Goal: Transaction & Acquisition: Book appointment/travel/reservation

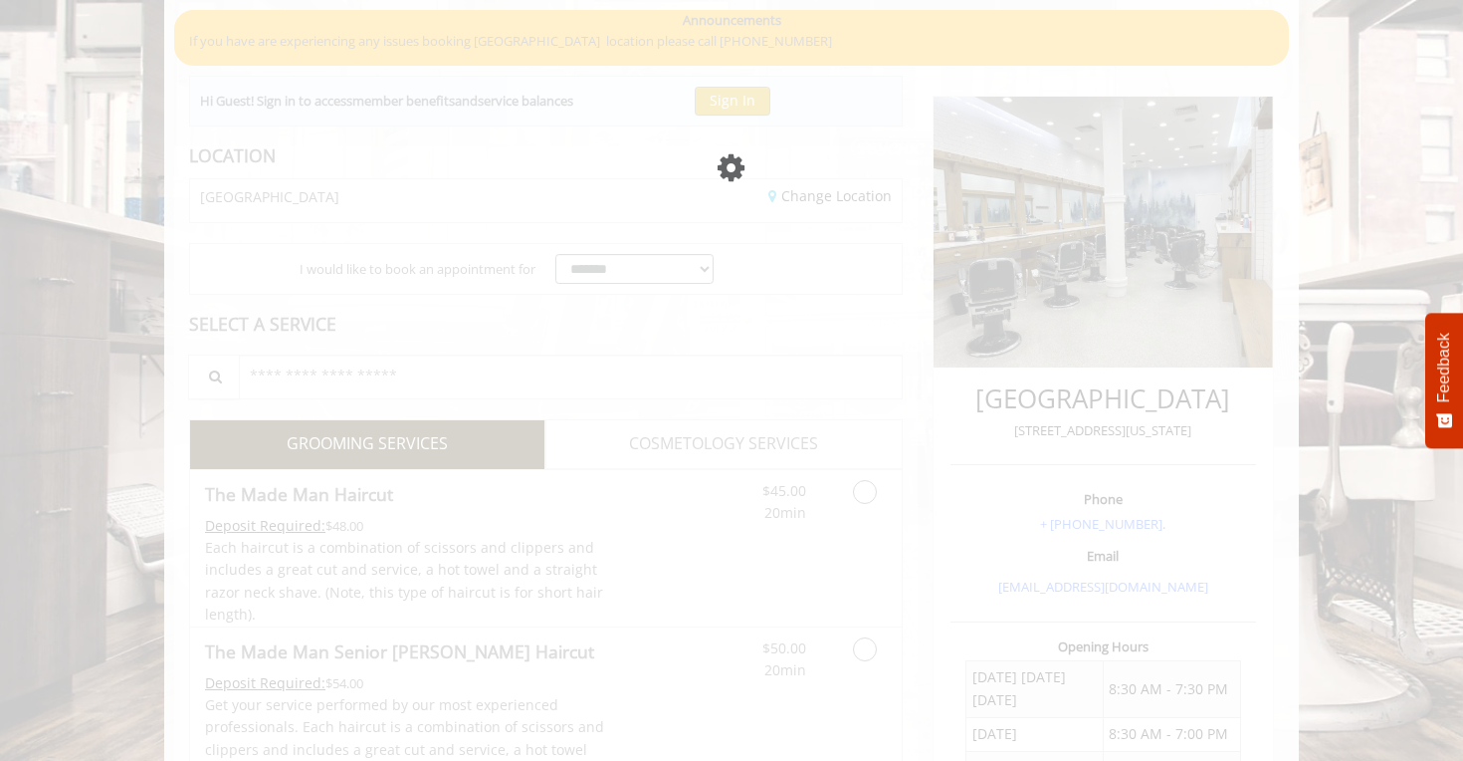
scroll to position [280, 0]
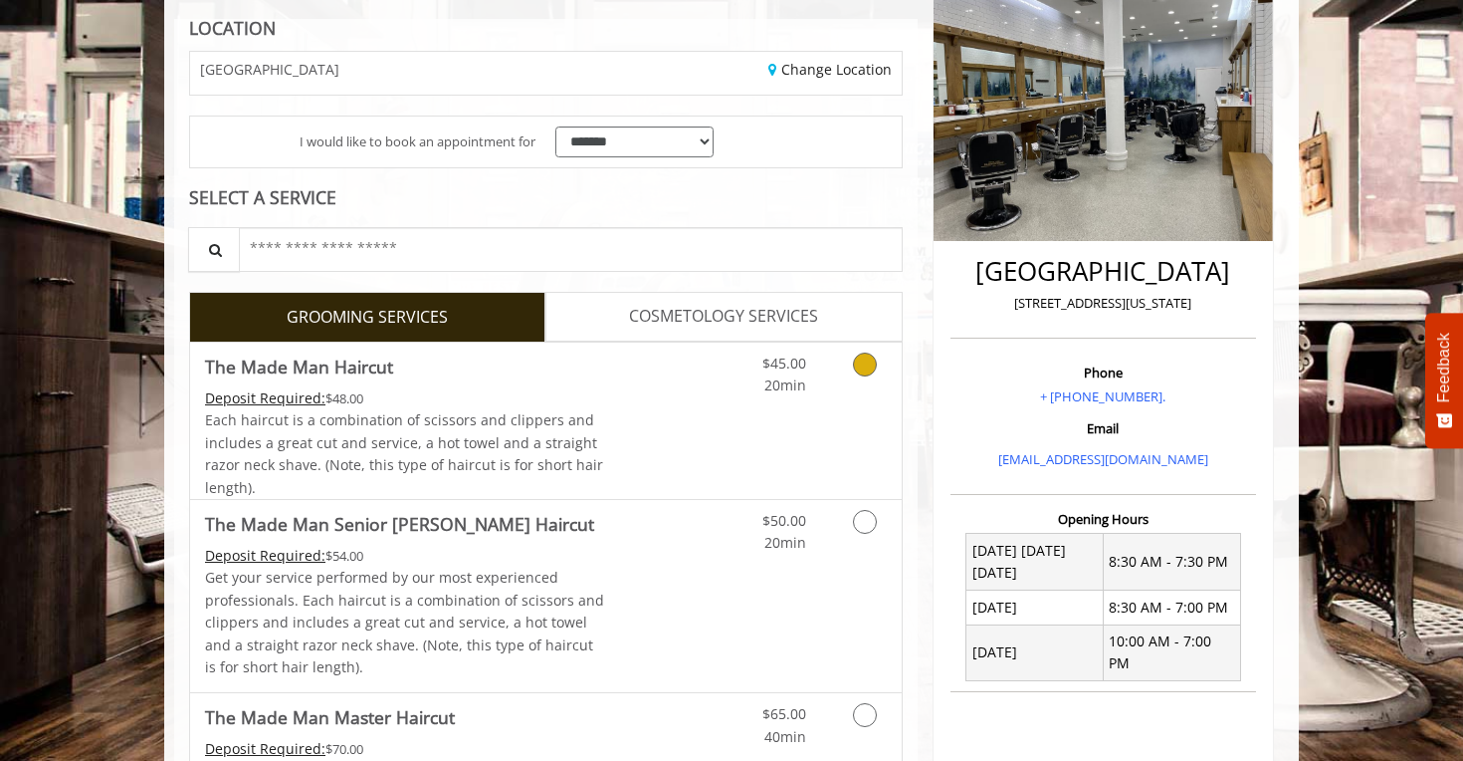
click at [831, 382] on div "Grooming services" at bounding box center [861, 369] width 81 height 55
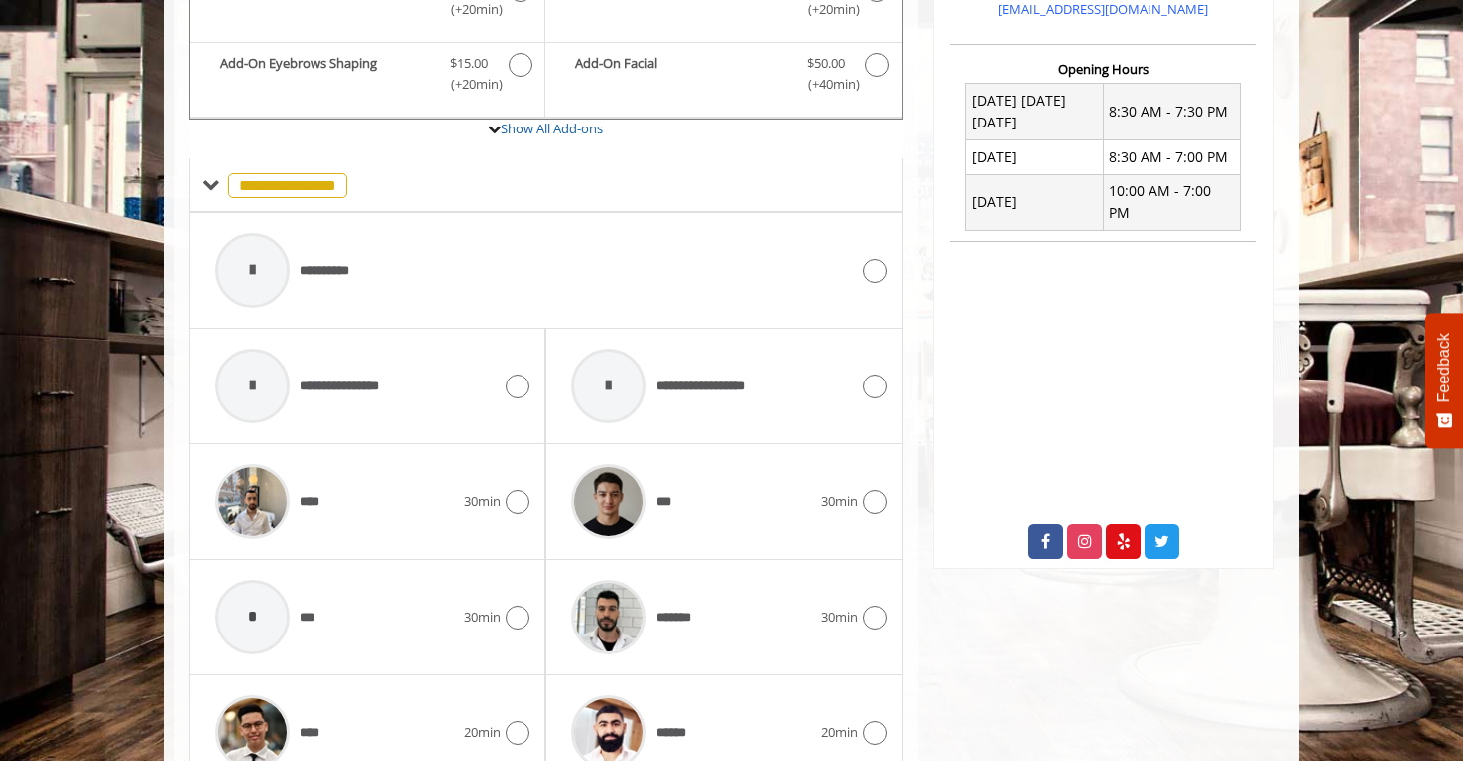
scroll to position [732, 0]
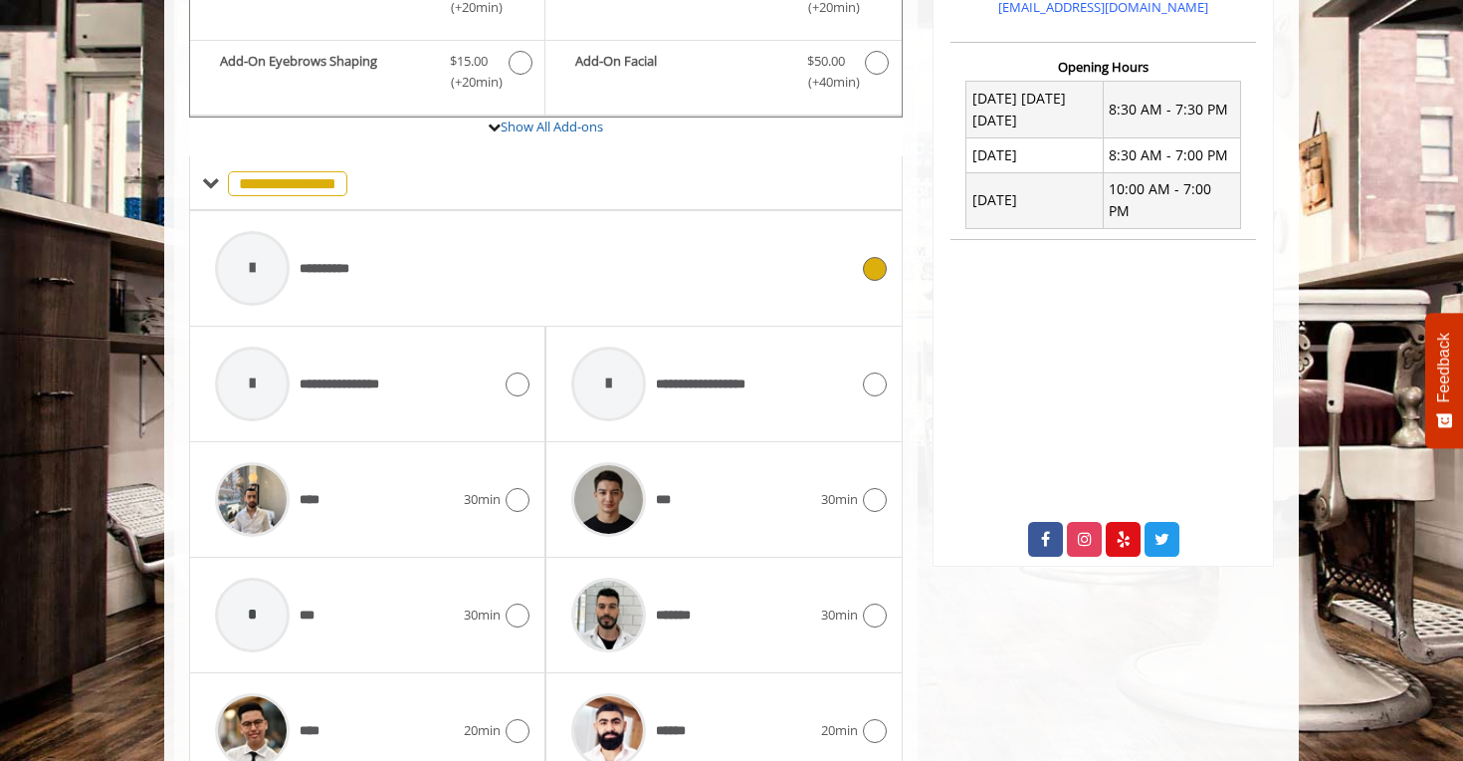
click at [623, 269] on div "**********" at bounding box center [531, 268] width 653 height 95
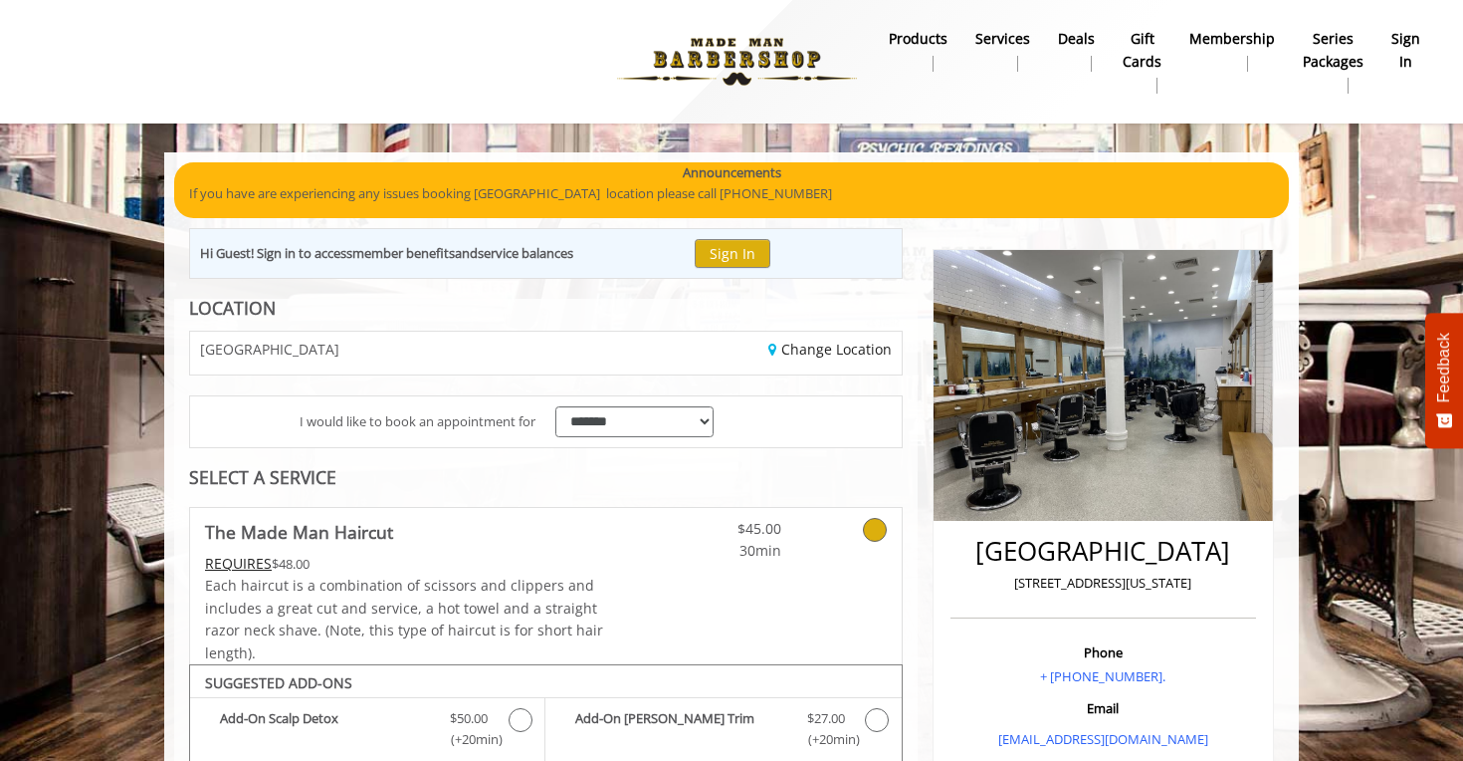
scroll to position [0, 0]
click at [762, 245] on button "Sign In" at bounding box center [733, 253] width 76 height 29
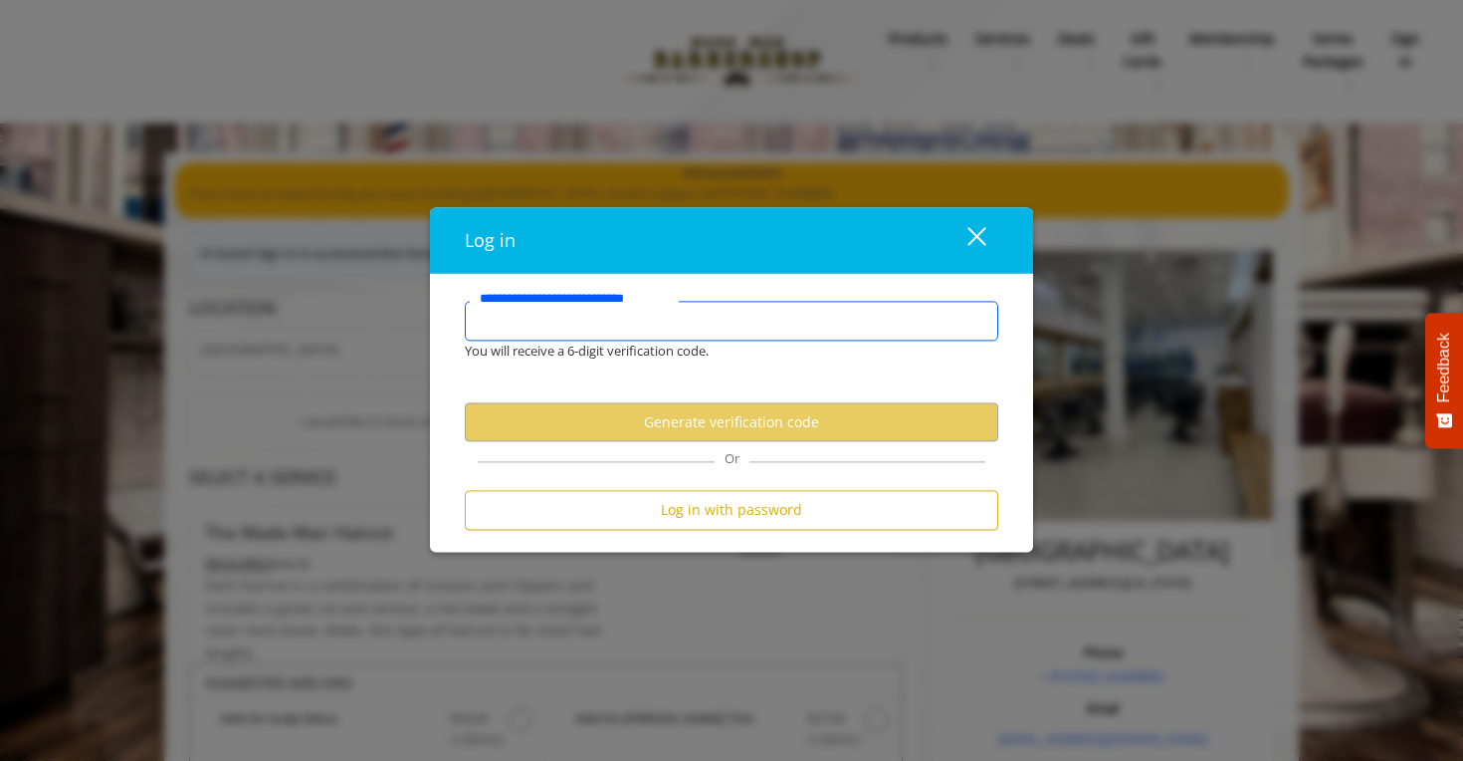
click at [735, 305] on input "**********" at bounding box center [732, 321] width 534 height 40
type input "*"
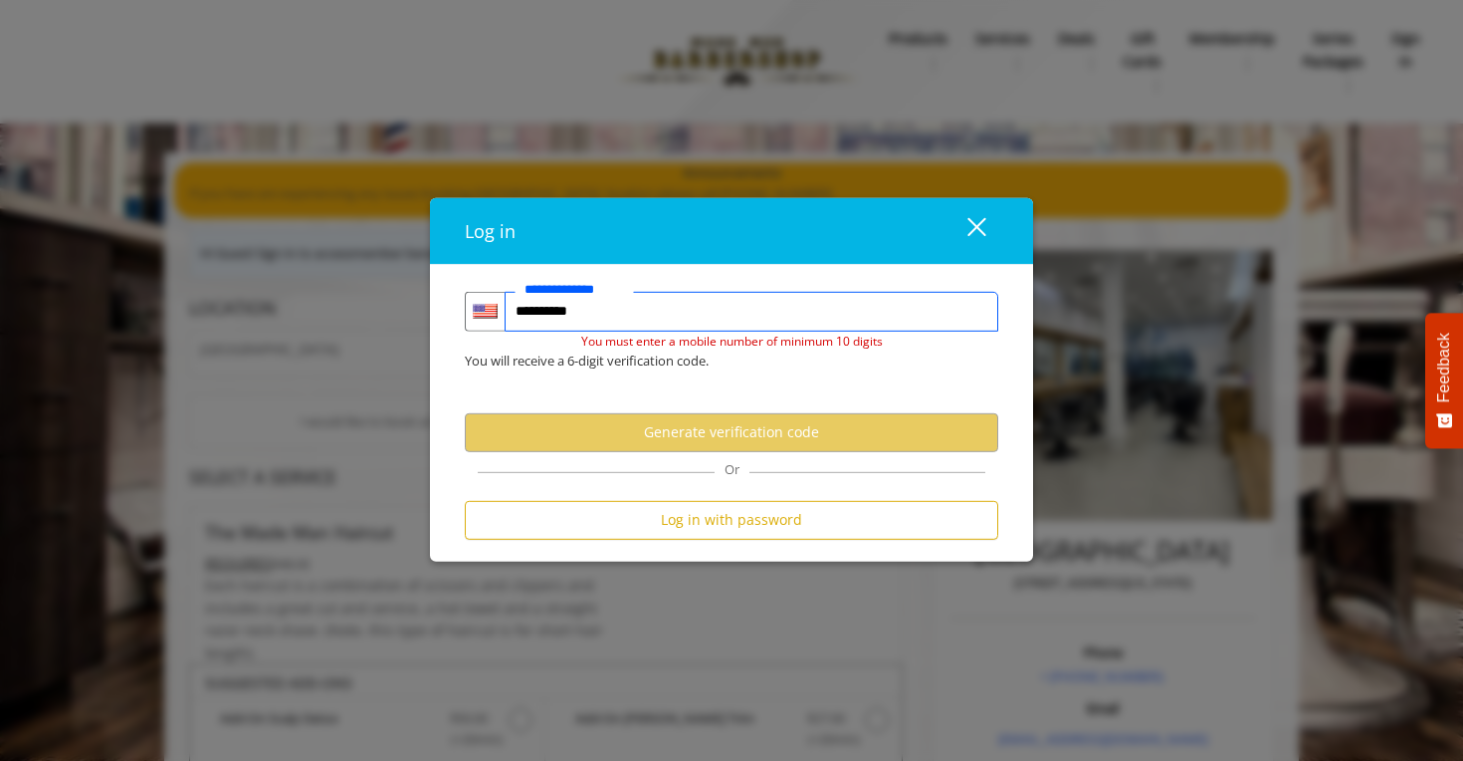
type input "**********"
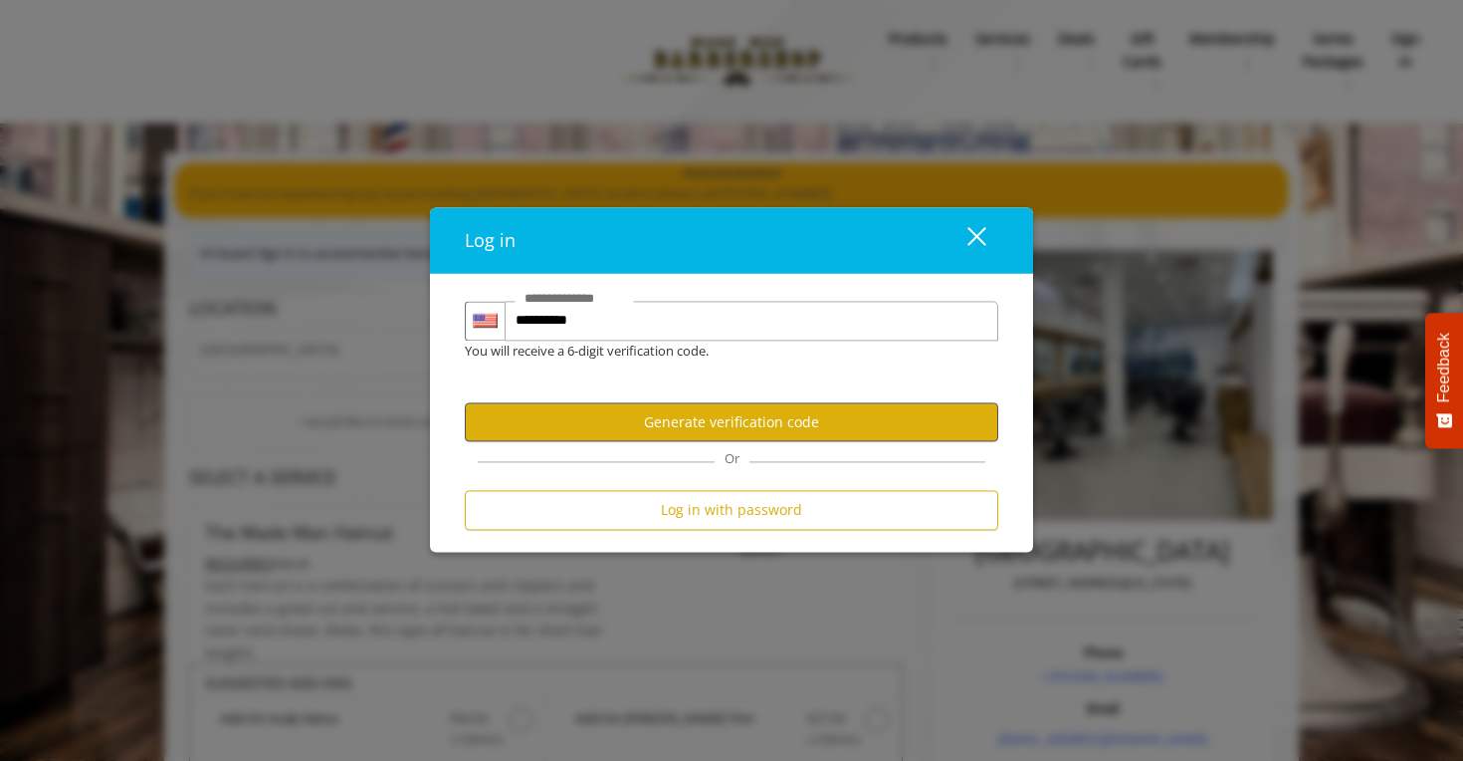
click at [710, 419] on button "Generate verification code" at bounding box center [732, 422] width 534 height 39
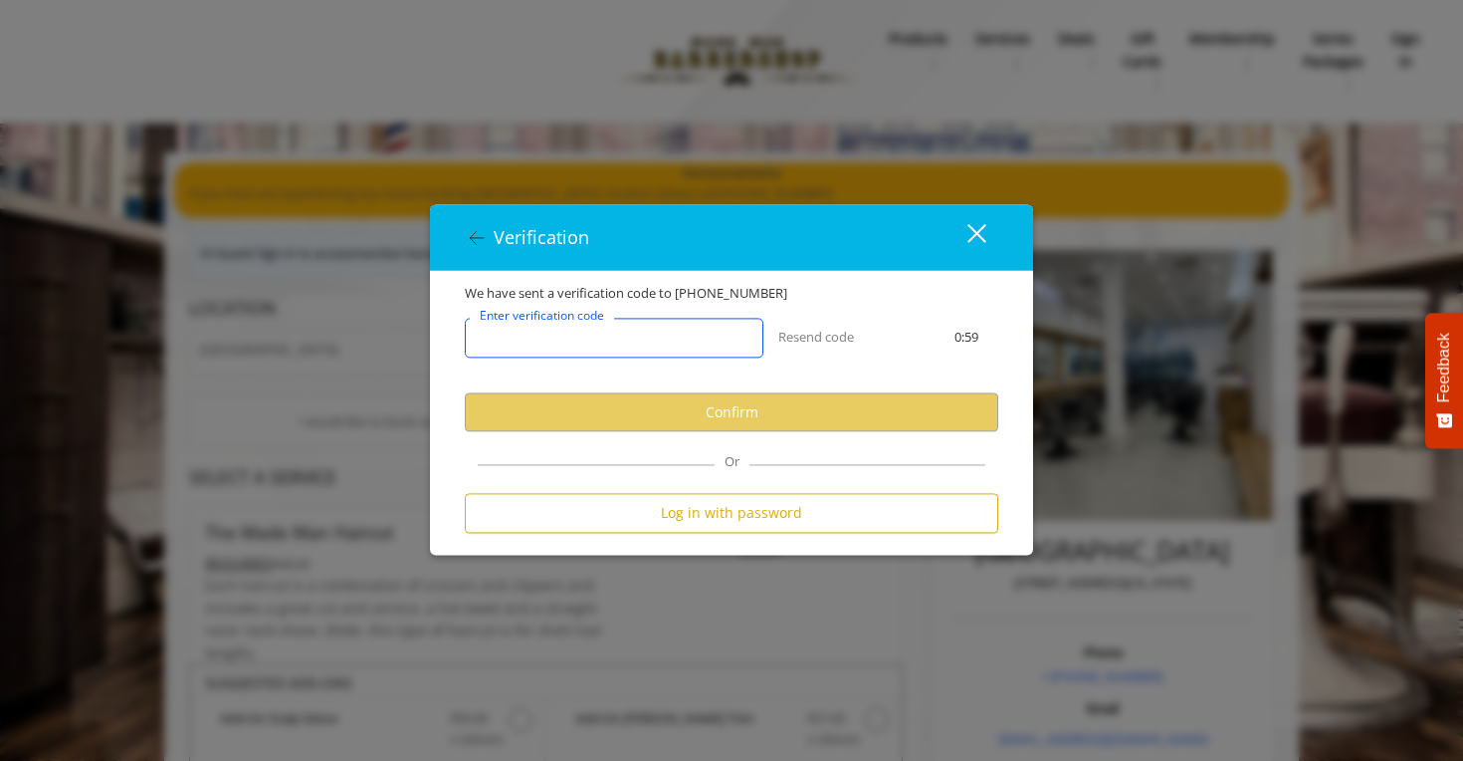
click at [690, 343] on input "Enter verification code" at bounding box center [614, 339] width 299 height 40
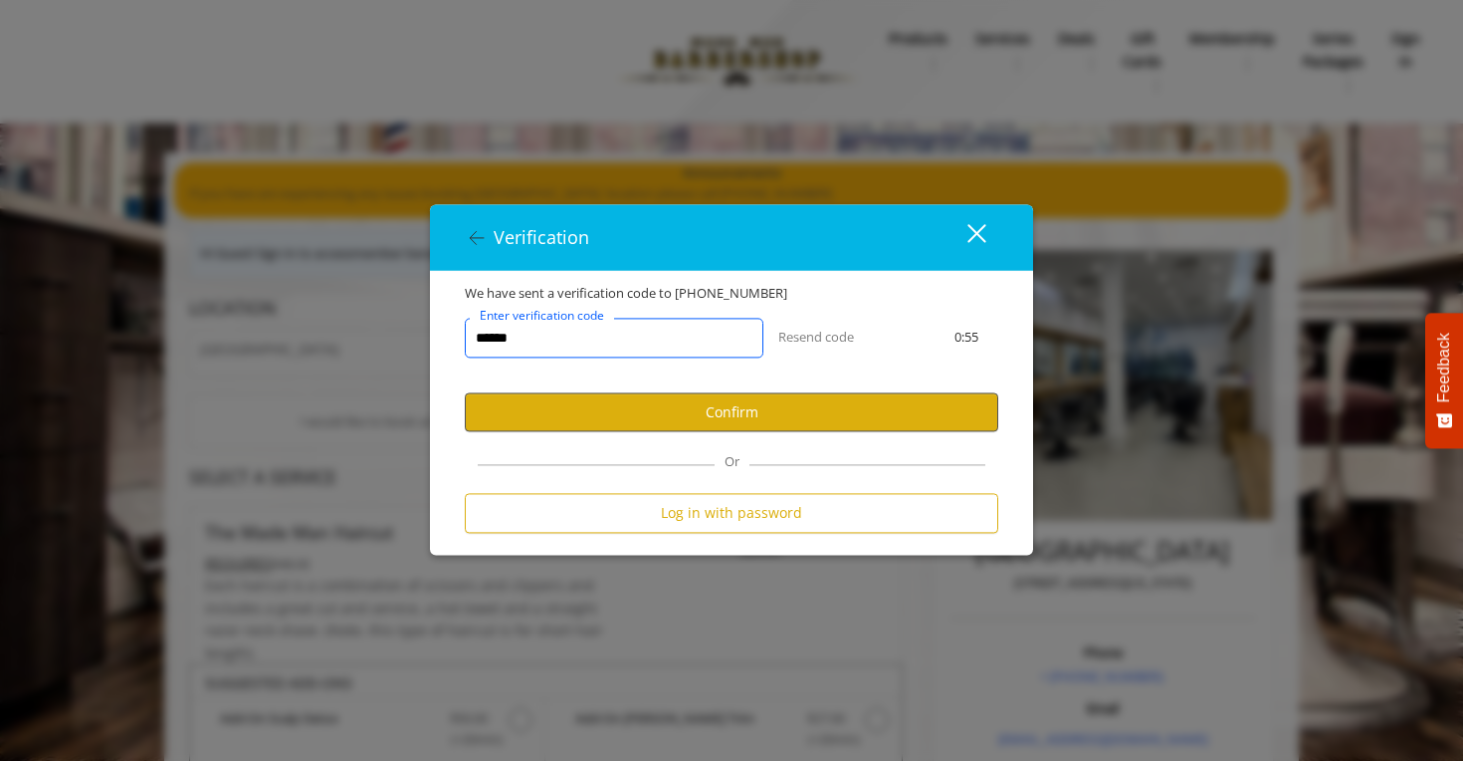
type input "******"
click at [622, 408] on button "Confirm" at bounding box center [732, 412] width 534 height 39
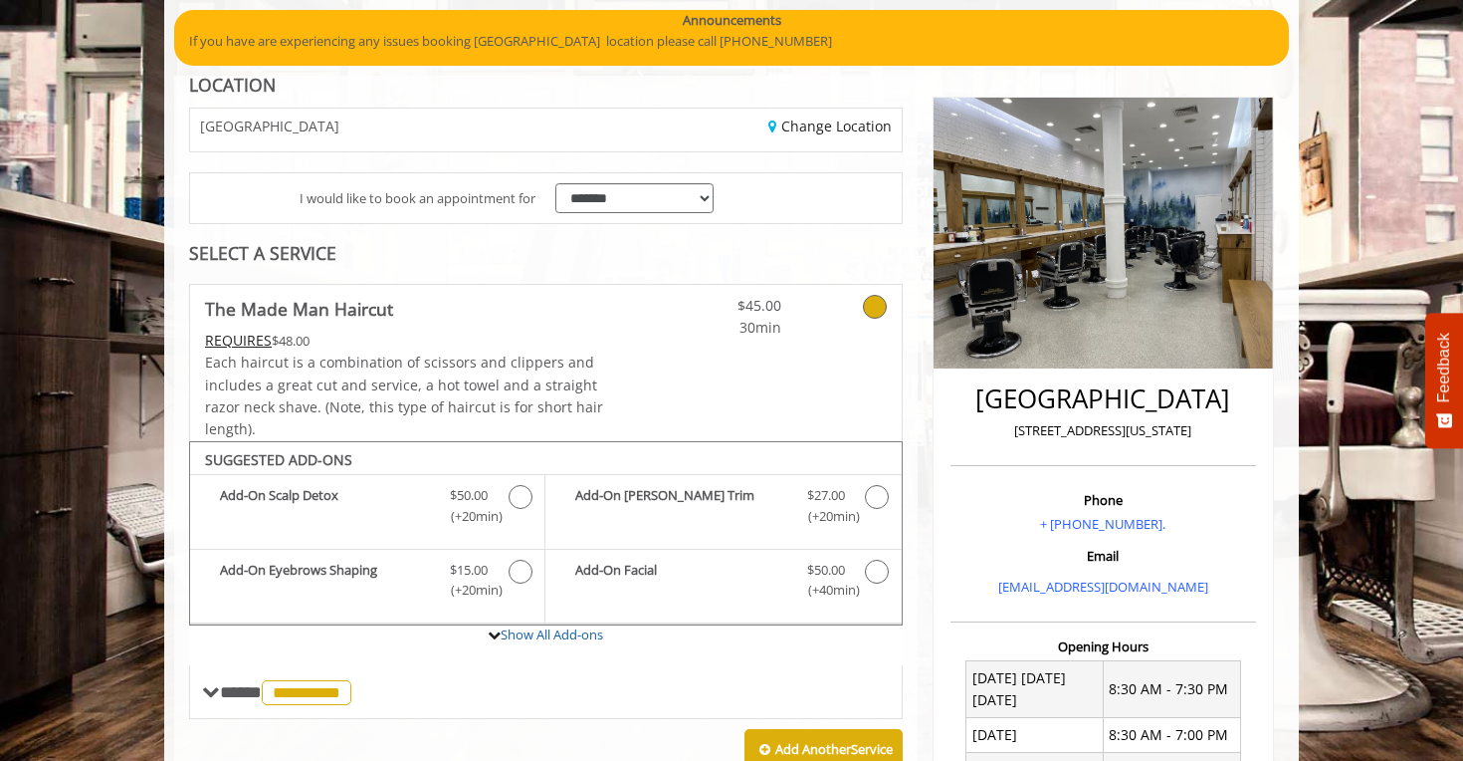
scroll to position [145, 0]
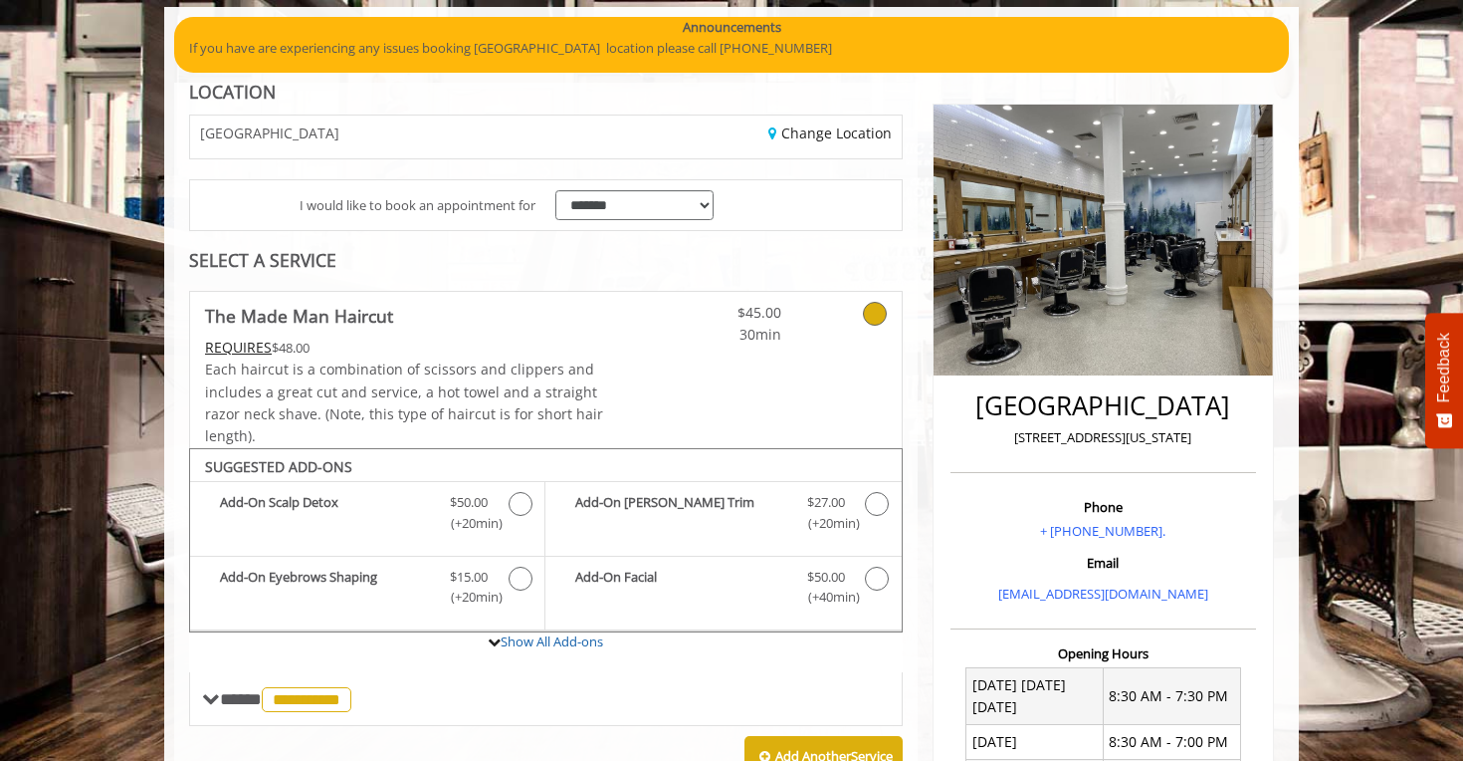
click at [244, 338] on Haircut "REQUIRES" at bounding box center [238, 346] width 67 height 19
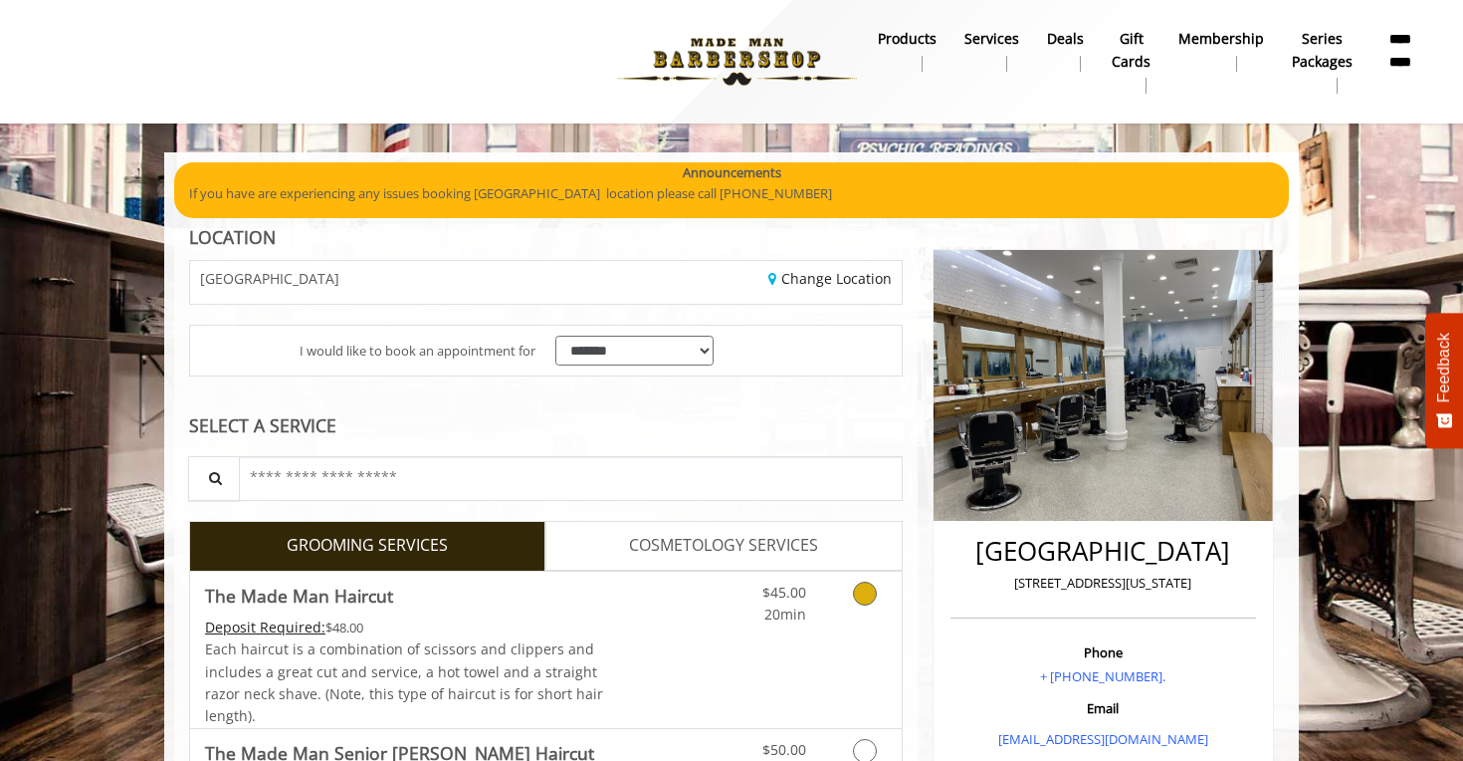
scroll to position [0, 0]
click at [834, 269] on link "Change Location" at bounding box center [830, 278] width 123 height 19
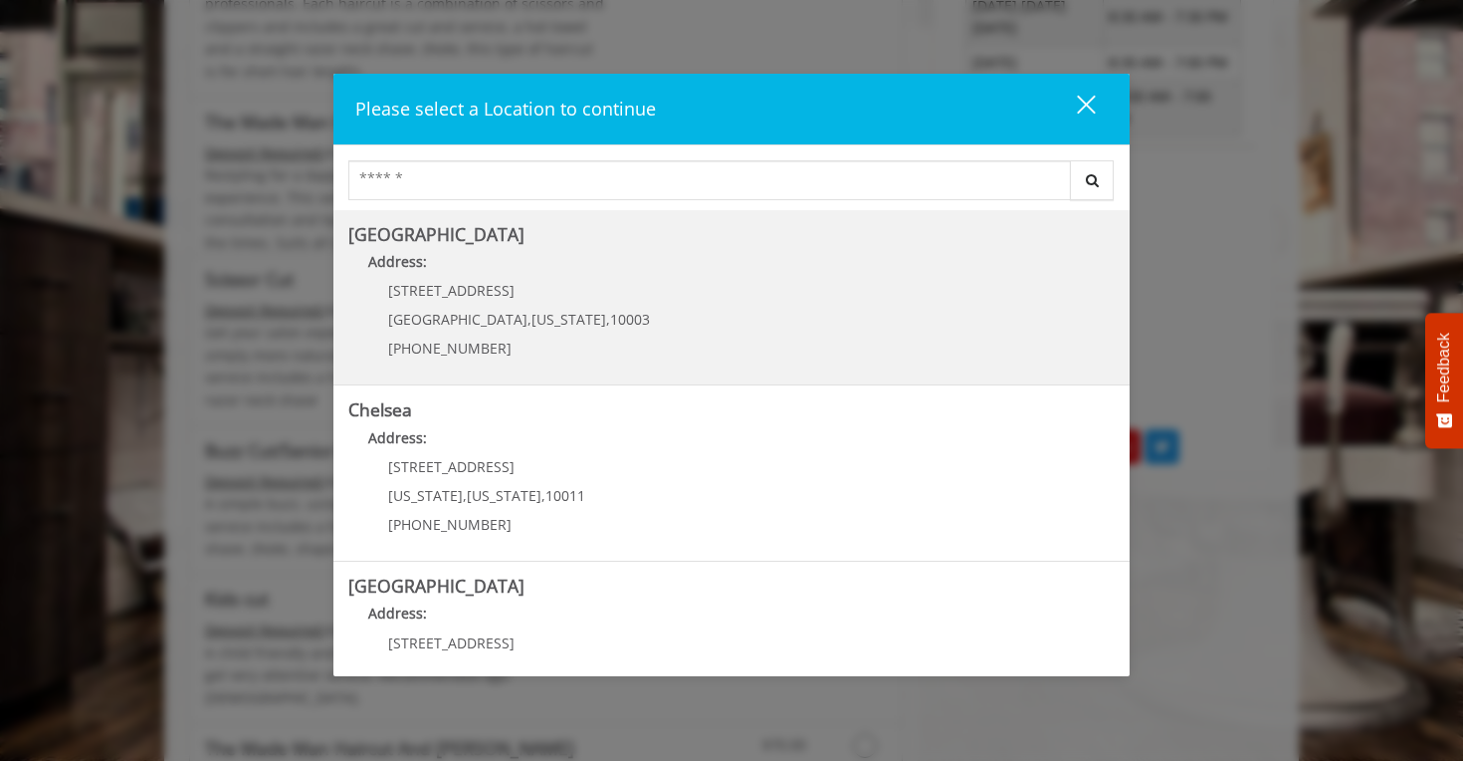
click at [667, 326] on Village "Greenwich Village Address: 60 E 8th St Manhattan , New York , 10003 (212) 598-1…" at bounding box center [731, 297] width 767 height 145
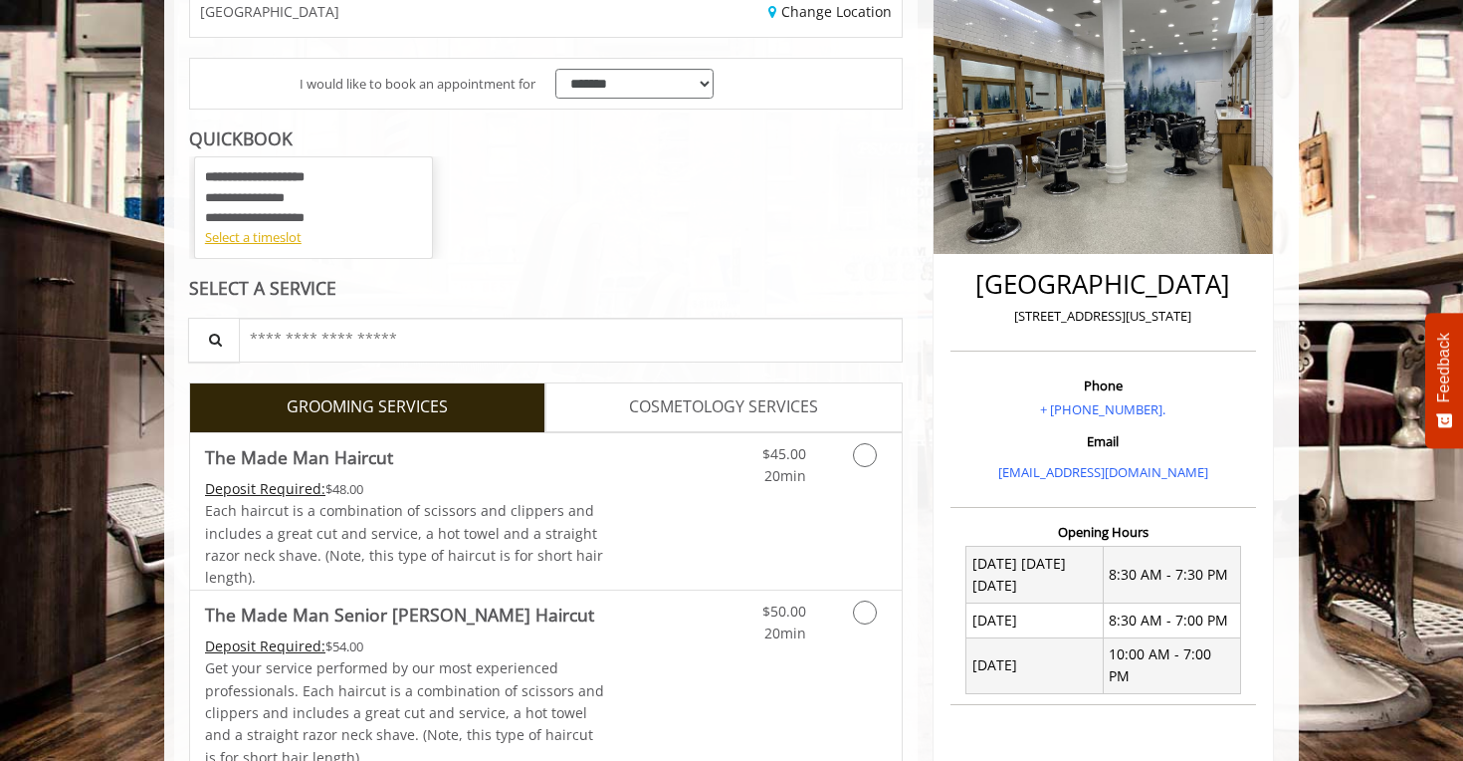
scroll to position [277, 0]
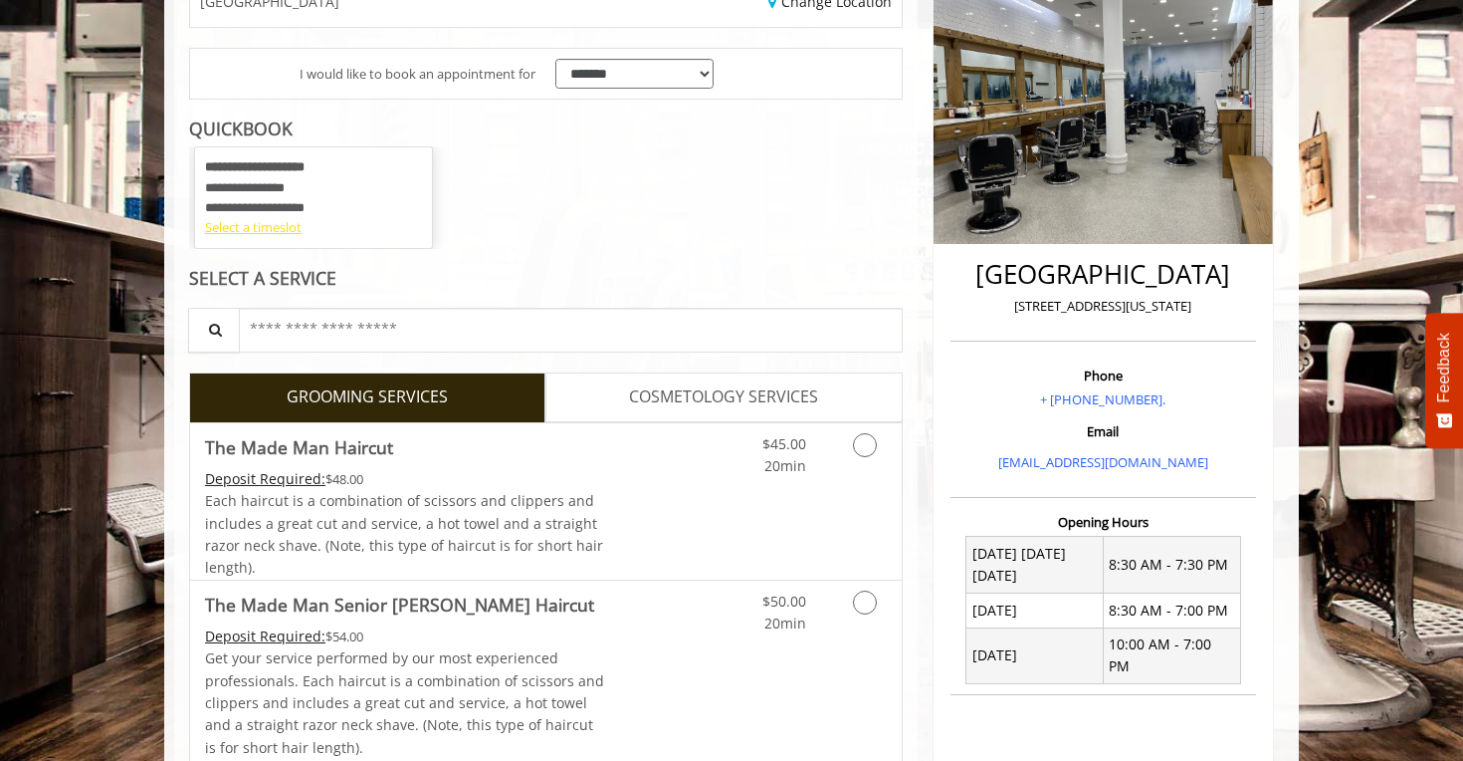
click at [285, 229] on div "Select a timeslot" at bounding box center [313, 227] width 217 height 21
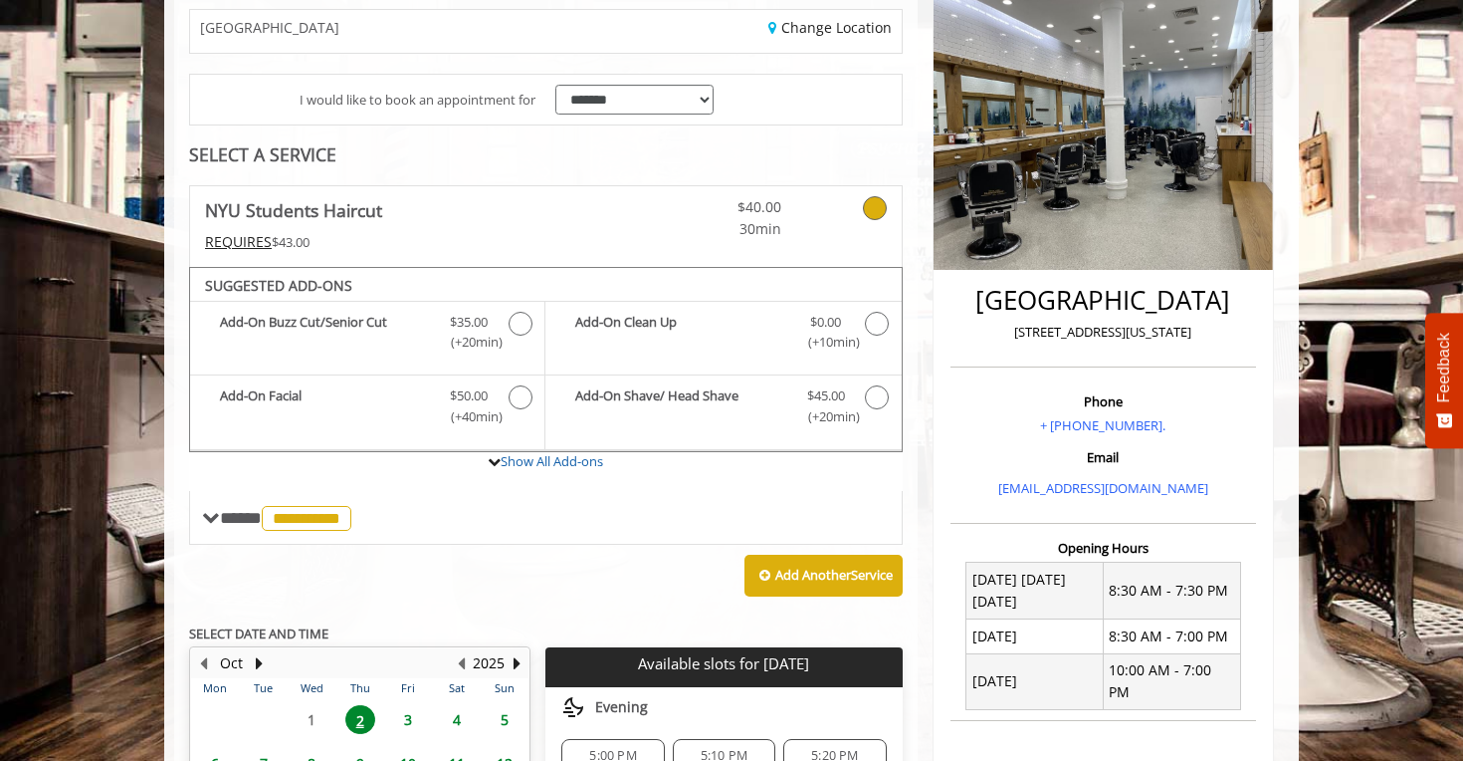
scroll to position [252, 0]
